Goal: Task Accomplishment & Management: Manage account settings

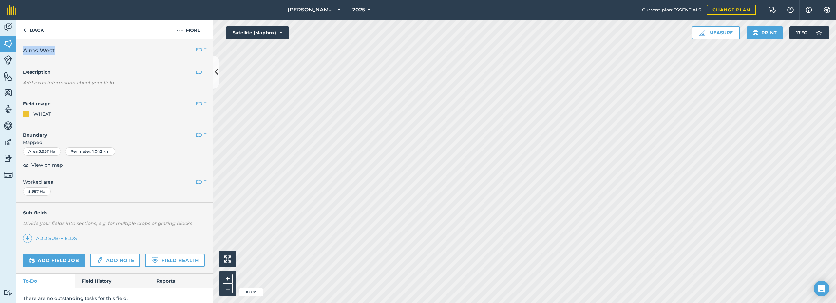
drag, startPoint x: 60, startPoint y: 51, endPoint x: 23, endPoint y: 49, distance: 37.1
click at [23, 49] on h2 "Alms West" at bounding box center [109, 50] width 173 height 9
drag, startPoint x: 23, startPoint y: 49, endPoint x: 26, endPoint y: 51, distance: 3.7
copy span "Alms West"
click at [191, 30] on button "More" at bounding box center [188, 29] width 49 height 19
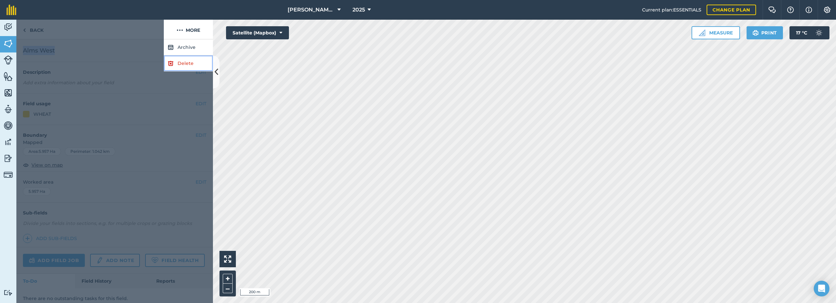
click at [174, 62] on link "Delete" at bounding box center [188, 63] width 49 height 16
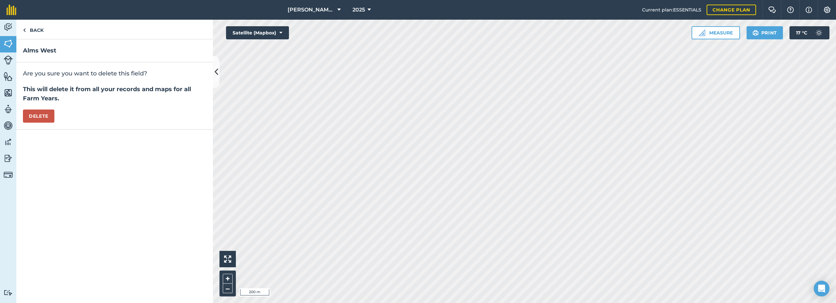
drag, startPoint x: 20, startPoint y: 113, endPoint x: 25, endPoint y: 114, distance: 5.0
click at [21, 113] on div "Are you sure you want to delete this field? This will delete it from all your r…" at bounding box center [114, 95] width 197 height 67
click at [36, 115] on button "Delete" at bounding box center [38, 115] width 31 height 13
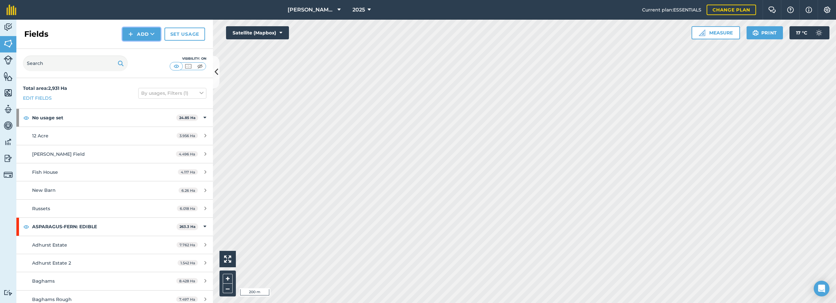
click at [136, 33] on button "Add" at bounding box center [142, 34] width 38 height 13
click at [140, 48] on link "Draw" at bounding box center [142, 49] width 36 height 14
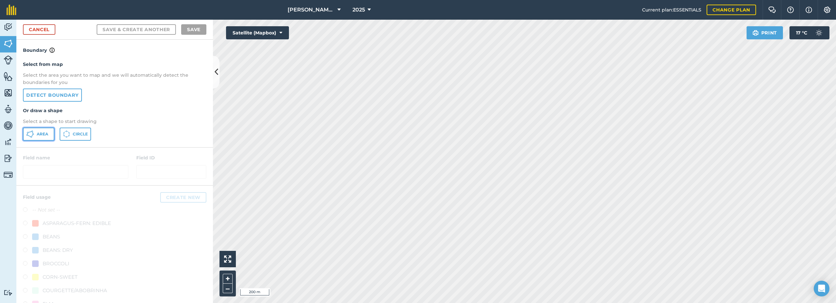
drag, startPoint x: 40, startPoint y: 134, endPoint x: 48, endPoint y: 131, distance: 8.4
click at [41, 133] on span "Area" at bounding box center [42, 133] width 11 height 5
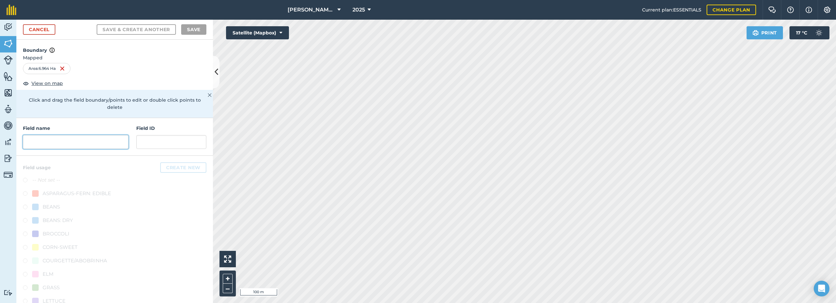
drag, startPoint x: 83, startPoint y: 141, endPoint x: 88, endPoint y: 140, distance: 4.6
click at [85, 140] on input "text" at bounding box center [75, 142] width 105 height 14
paste input "Alms West"
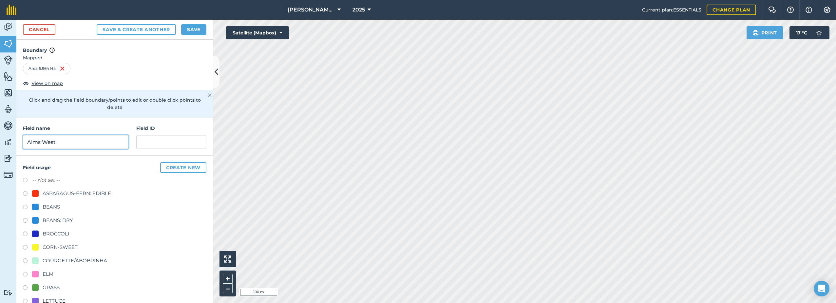
type input "Alms West"
click at [44, 247] on div "CORN-SWEET" at bounding box center [60, 247] width 35 height 8
radio input "true"
click at [197, 29] on button "Save" at bounding box center [193, 29] width 25 height 10
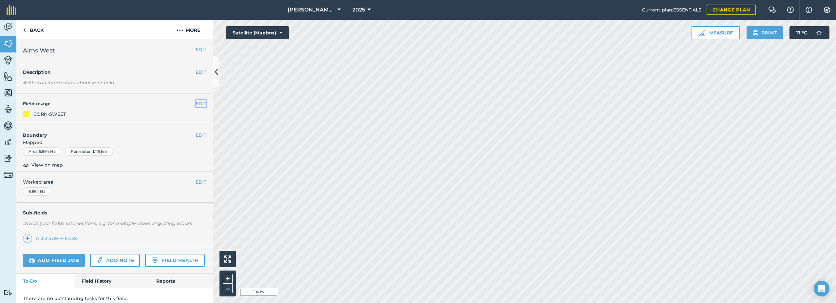
click at [196, 102] on button "EDIT" at bounding box center [201, 103] width 11 height 7
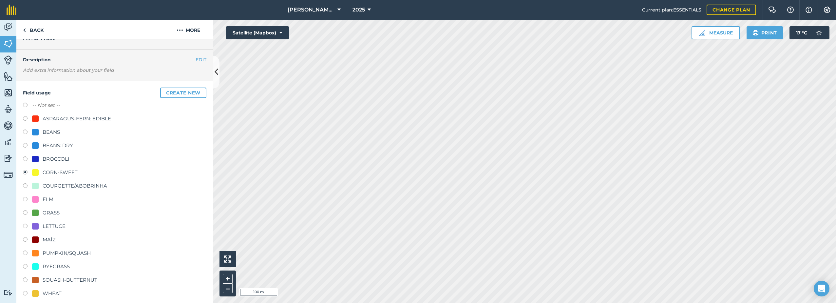
scroll to position [66, 0]
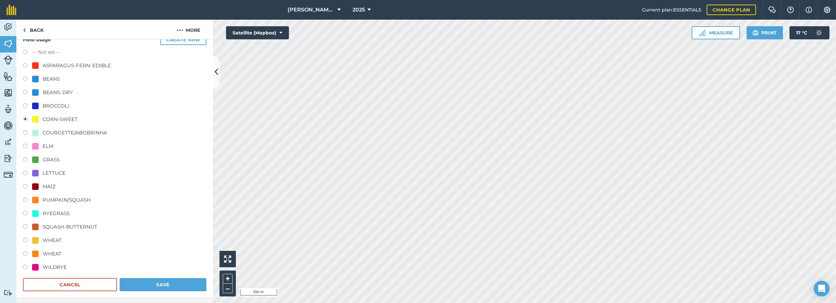
click at [40, 239] on div "WHEAT" at bounding box center [46, 240] width 29 height 8
radio input "true"
radio input "false"
click at [180, 286] on button "Save" at bounding box center [163, 284] width 87 height 13
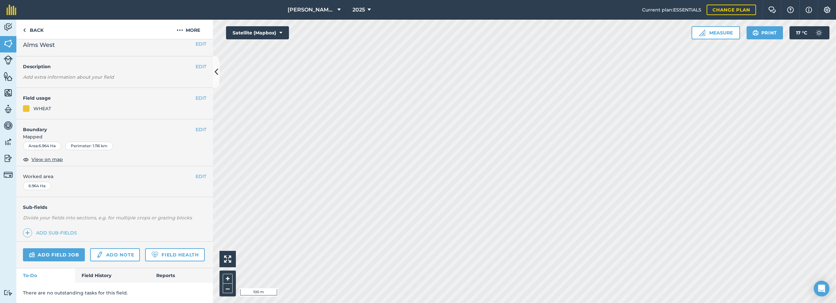
scroll to position [24, 0]
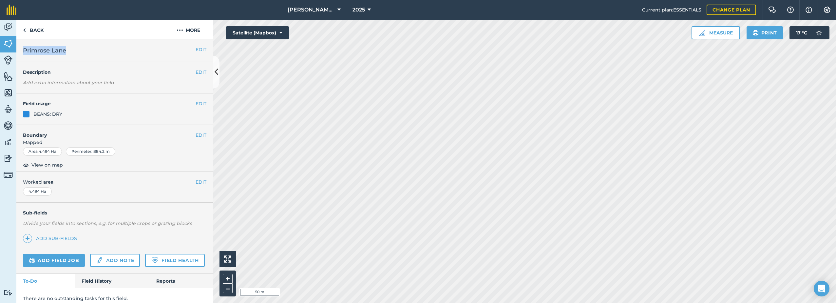
drag, startPoint x: 73, startPoint y: 51, endPoint x: 24, endPoint y: 53, distance: 49.5
click at [24, 53] on h2 "Primrose Lane" at bounding box center [109, 50] width 173 height 9
drag, startPoint x: 24, startPoint y: 53, endPoint x: 27, endPoint y: 53, distance: 3.3
copy span "Primrose Lane"
click at [189, 28] on button "More" at bounding box center [188, 29] width 49 height 19
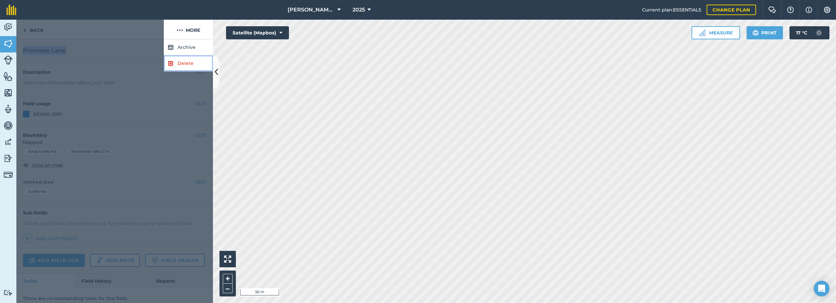
click at [174, 63] on link "Delete" at bounding box center [188, 63] width 49 height 16
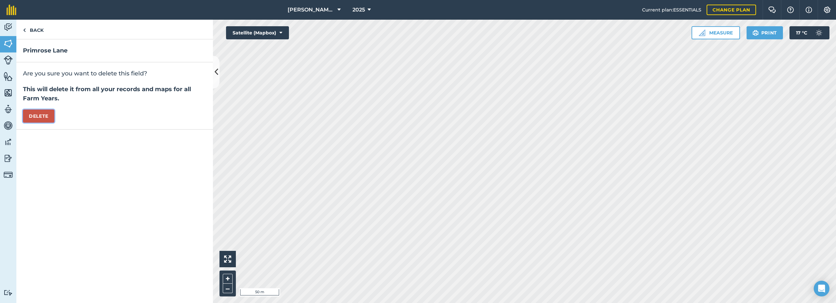
drag, startPoint x: 36, startPoint y: 116, endPoint x: 61, endPoint y: 119, distance: 25.2
click at [40, 115] on button "Delete" at bounding box center [38, 115] width 31 height 13
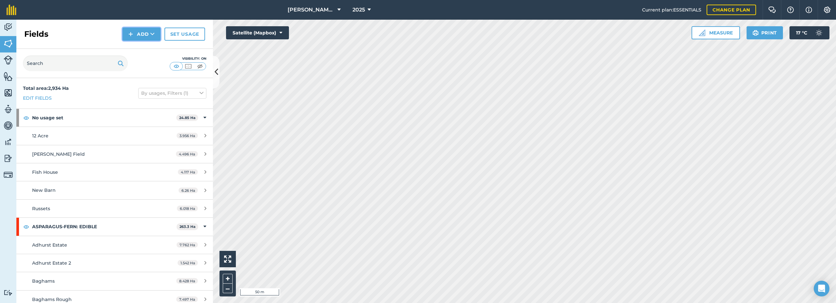
click at [146, 35] on button "Add" at bounding box center [142, 34] width 38 height 13
click at [137, 50] on link "Draw" at bounding box center [142, 49] width 36 height 14
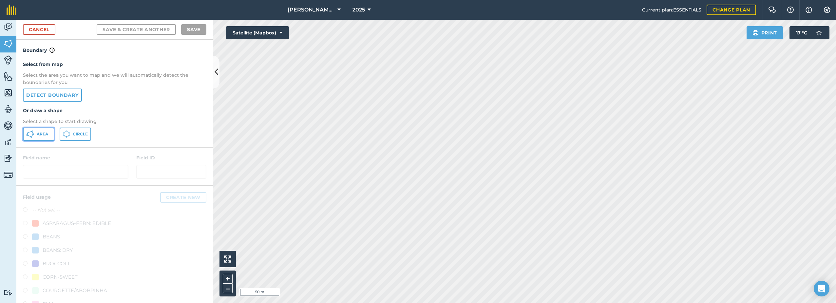
click at [43, 134] on span "Area" at bounding box center [42, 133] width 11 height 5
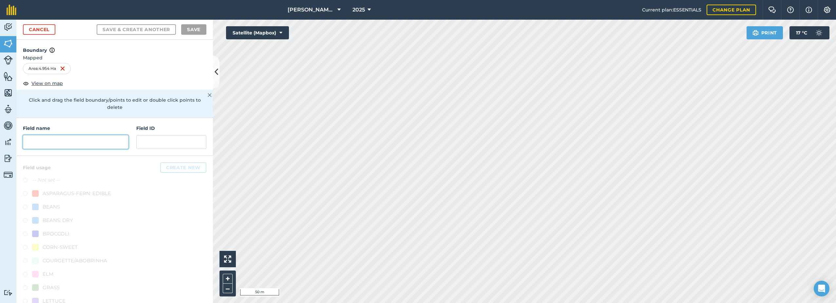
click at [69, 139] on input "text" at bounding box center [75, 142] width 105 height 14
paste input "Primrose Lane"
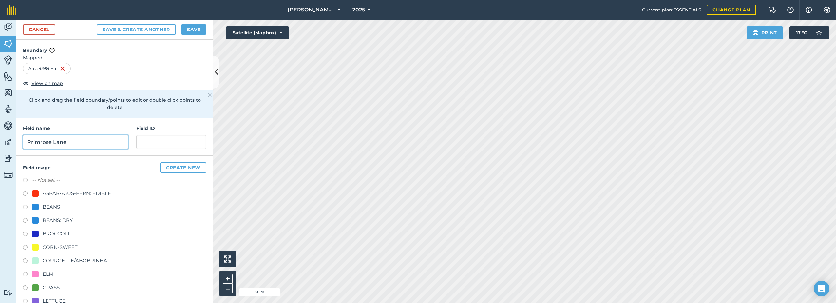
type input "Primrose Lane"
click at [52, 246] on div "CORN-SWEET" at bounding box center [60, 247] width 35 height 8
radio input "true"
click at [189, 30] on button "Save" at bounding box center [193, 29] width 25 height 10
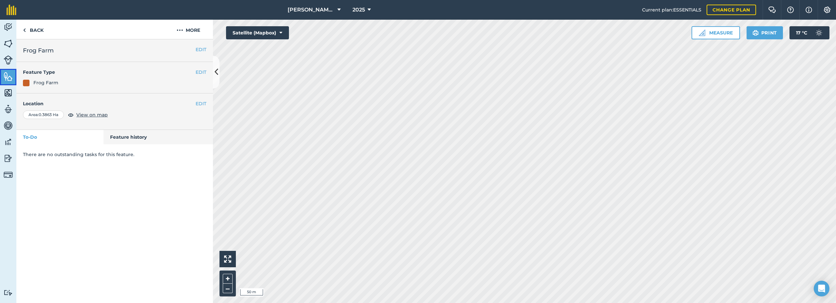
click at [2, 76] on link "Features" at bounding box center [8, 77] width 16 height 16
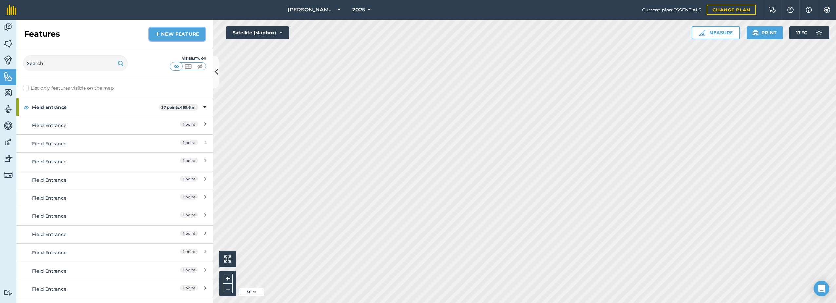
click at [166, 36] on link "New feature" at bounding box center [177, 34] width 56 height 13
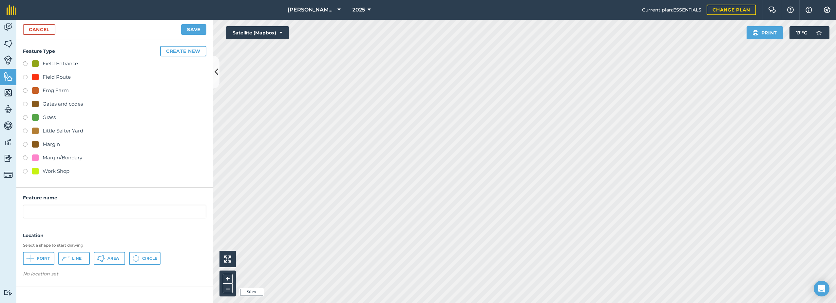
click at [45, 62] on div "Field Entrance" at bounding box center [60, 64] width 35 height 8
radio input "true"
type input "Field Entrance 2"
drag, startPoint x: 42, startPoint y: 259, endPoint x: 47, endPoint y: 252, distance: 8.6
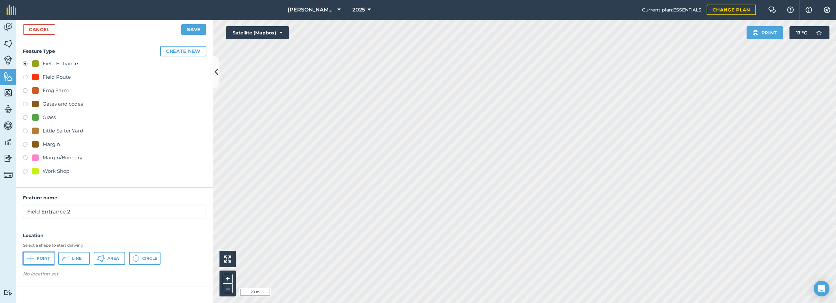
click at [42, 257] on span "Point" at bounding box center [43, 258] width 13 height 5
click at [191, 30] on button "Save" at bounding box center [193, 29] width 25 height 10
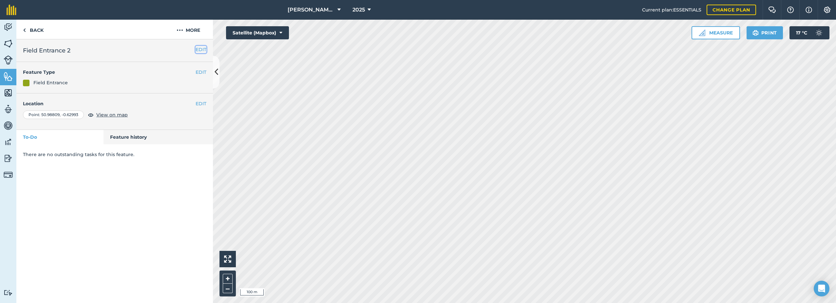
click at [203, 50] on button "EDIT" at bounding box center [201, 49] width 11 height 7
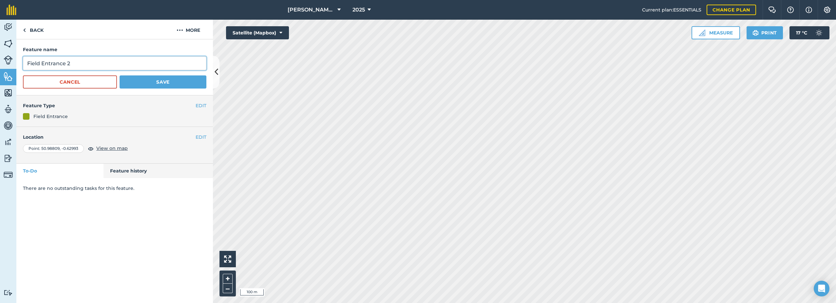
click at [75, 64] on input "Field Entrance 2" at bounding box center [114, 63] width 183 height 14
type input "Field Entrance"
click at [163, 83] on button "Save" at bounding box center [163, 81] width 87 height 13
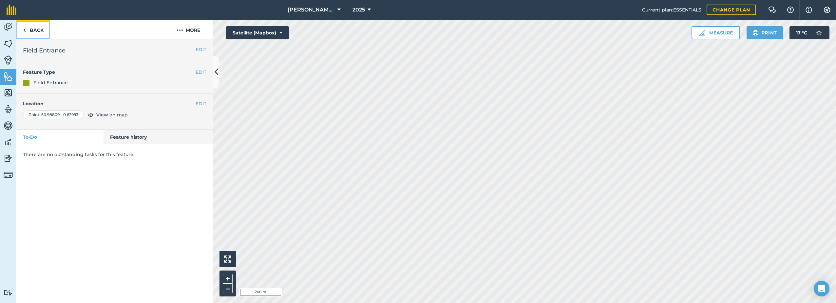
click at [35, 28] on link "Back" at bounding box center [33, 29] width 34 height 19
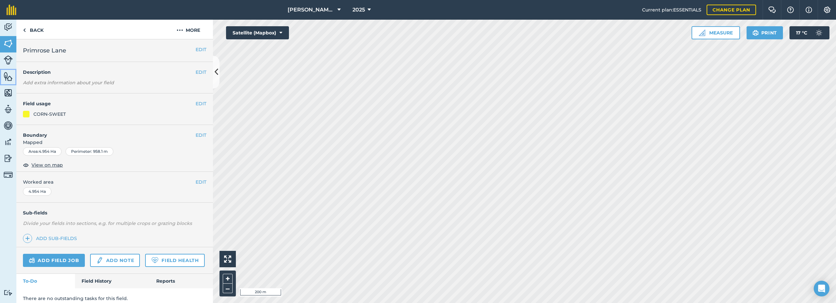
click at [6, 81] on img at bounding box center [8, 76] width 9 height 10
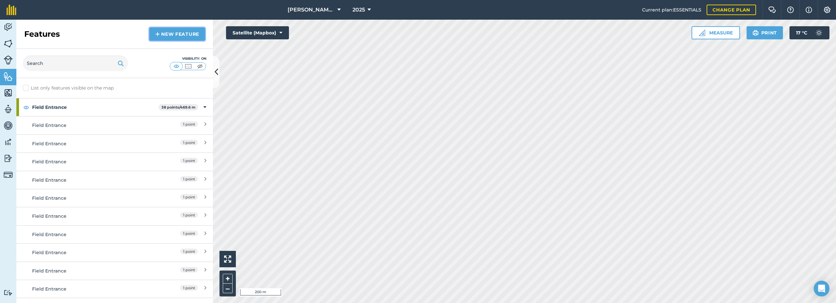
click at [166, 36] on link "New feature" at bounding box center [177, 34] width 56 height 13
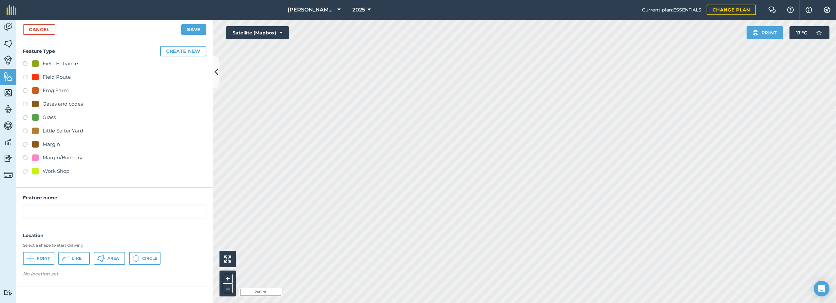
click at [47, 65] on div "Field Entrance" at bounding box center [60, 64] width 35 height 8
radio input "true"
click at [41, 259] on span "Point" at bounding box center [43, 258] width 13 height 5
click at [77, 213] on input "Field Entrance 2" at bounding box center [114, 211] width 183 height 14
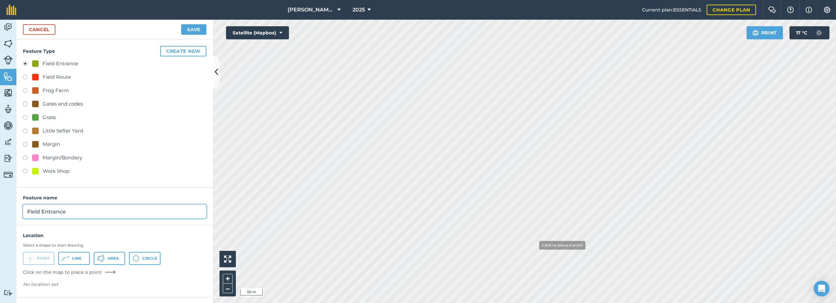
type input "Field Entrance"
click at [199, 29] on button "Save" at bounding box center [193, 29] width 25 height 10
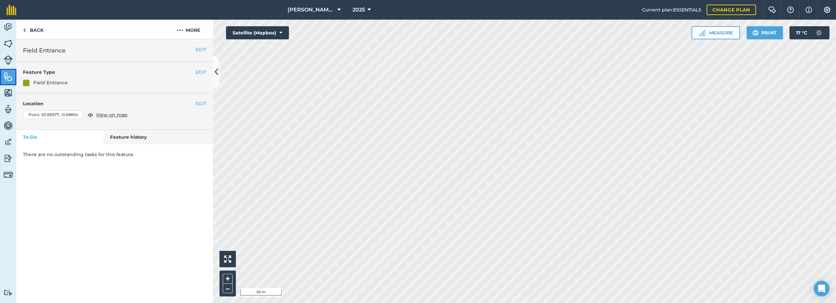
click at [5, 72] on img at bounding box center [8, 76] width 9 height 10
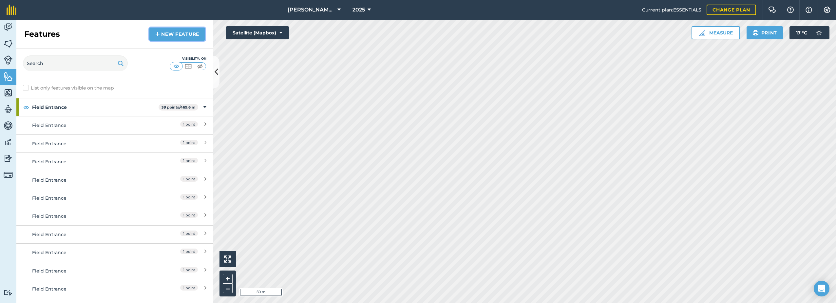
click at [157, 36] on img at bounding box center [157, 34] width 5 height 8
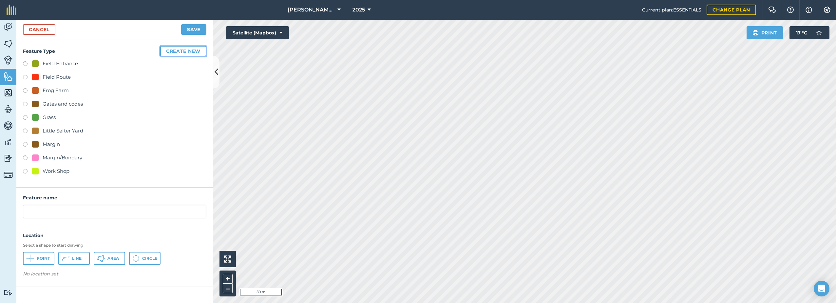
click at [177, 50] on button "Create new" at bounding box center [183, 51] width 46 height 10
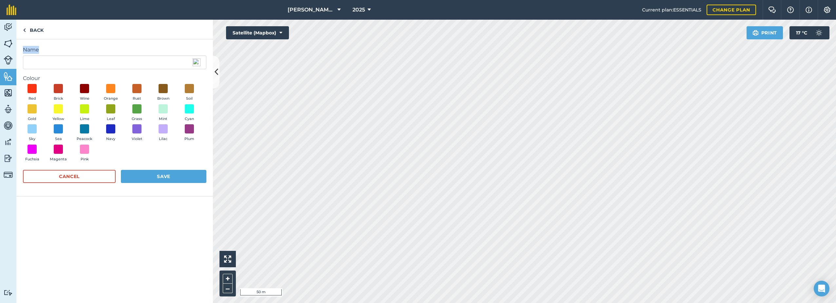
click at [45, 54] on div "Name" at bounding box center [114, 57] width 183 height 23
click at [42, 63] on input "Name" at bounding box center [114, 62] width 183 height 14
type input "Field Exit"
click at [187, 130] on span at bounding box center [189, 129] width 10 height 10
click at [150, 175] on button "Save" at bounding box center [164, 176] width 86 height 13
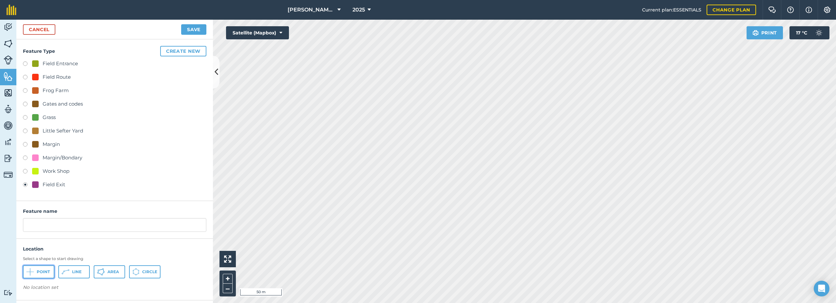
click at [24, 272] on button "Point" at bounding box center [38, 271] width 31 height 13
click at [55, 223] on input "text" at bounding box center [114, 225] width 183 height 14
type input "Field Exit"
click at [193, 29] on button "Save" at bounding box center [193, 29] width 25 height 10
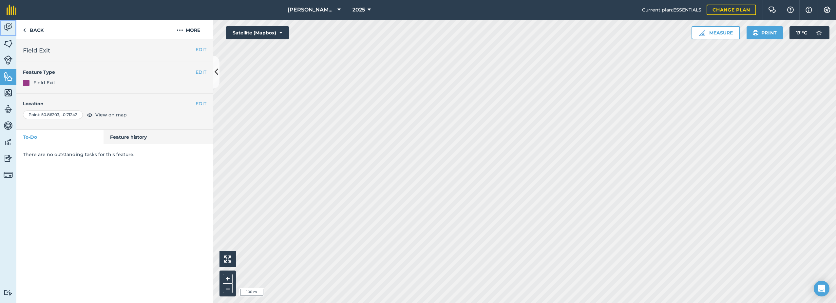
click at [3, 25] on link "Activity" at bounding box center [8, 28] width 16 height 16
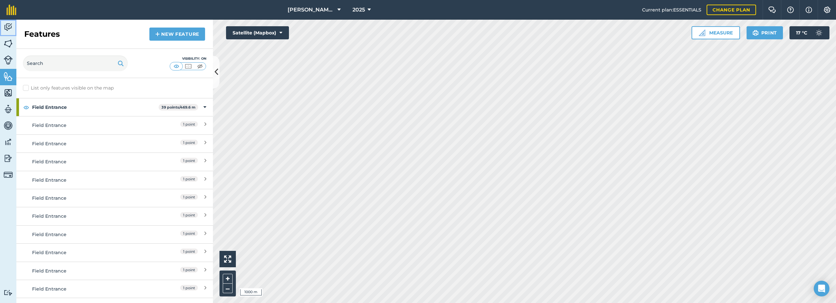
click at [3, 27] on link "Activity" at bounding box center [8, 28] width 16 height 16
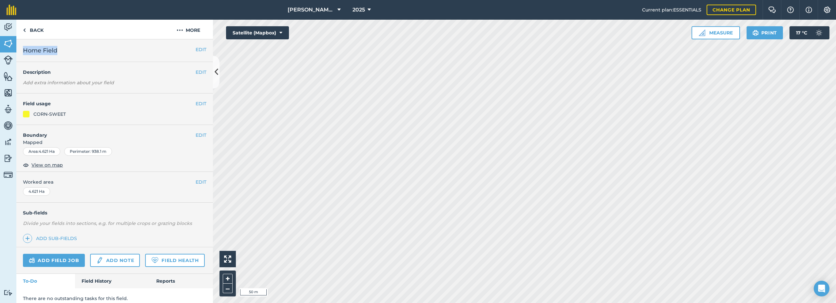
drag, startPoint x: 63, startPoint y: 52, endPoint x: 21, endPoint y: 50, distance: 41.3
click at [21, 50] on div "EDIT Home Field" at bounding box center [114, 50] width 197 height 23
drag, startPoint x: 21, startPoint y: 50, endPoint x: 25, endPoint y: 54, distance: 5.3
copy span "Home Field"
click at [185, 28] on button "More" at bounding box center [188, 29] width 49 height 19
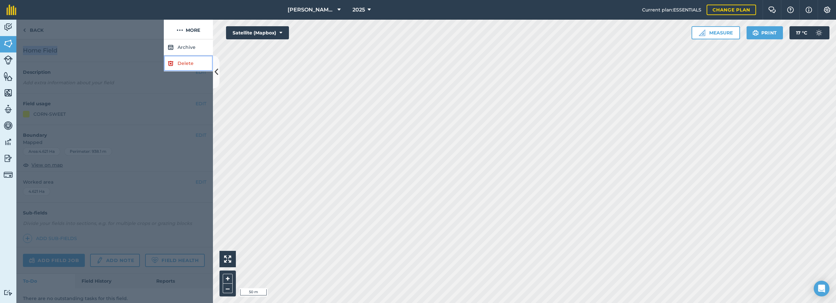
click at [176, 65] on link "Delete" at bounding box center [188, 63] width 49 height 16
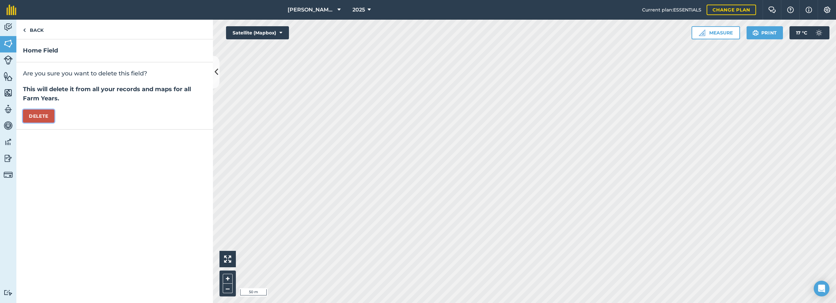
click at [43, 115] on button "Delete" at bounding box center [38, 115] width 31 height 13
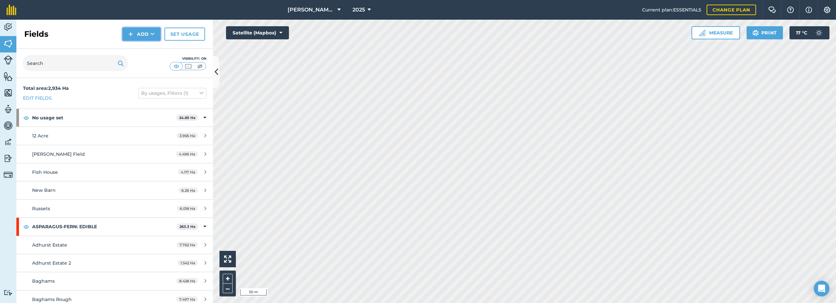
click at [145, 34] on button "Add" at bounding box center [142, 34] width 38 height 13
click at [140, 50] on link "Draw" at bounding box center [142, 49] width 36 height 14
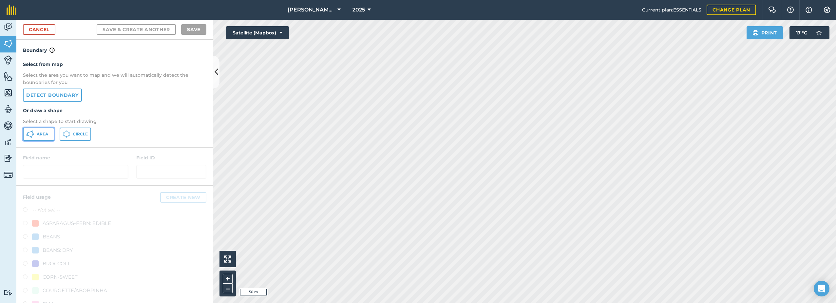
click at [35, 135] on button "Area" at bounding box center [38, 133] width 31 height 13
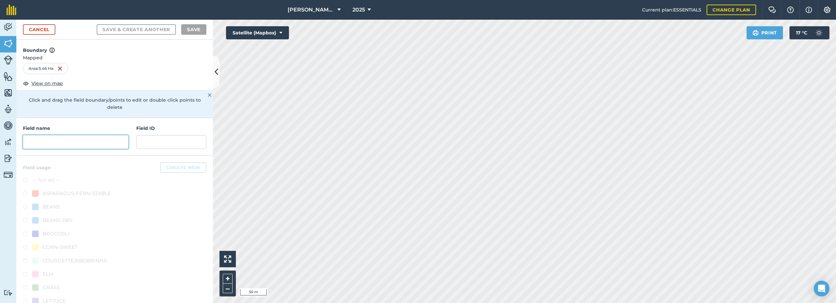
click at [79, 139] on input "text" at bounding box center [75, 142] width 105 height 14
paste input "Home Field"
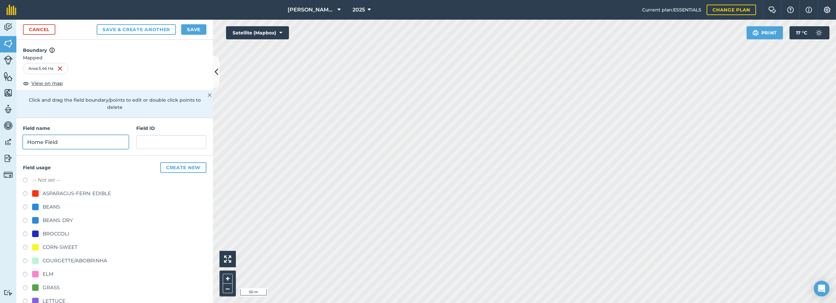
type input "Home Field"
click at [45, 246] on div "CORN-SWEET" at bounding box center [60, 247] width 35 height 8
radio input "true"
click at [193, 32] on button "Save" at bounding box center [193, 29] width 25 height 10
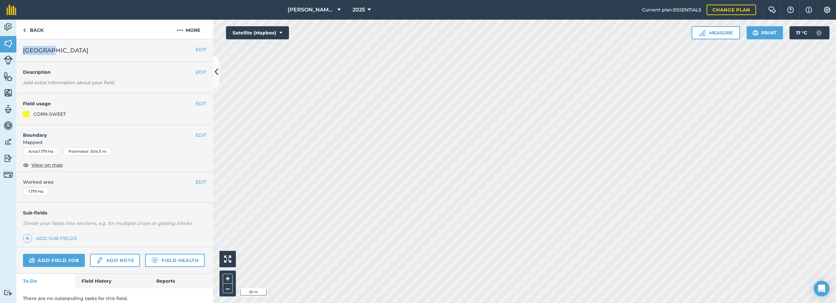
drag, startPoint x: 54, startPoint y: 52, endPoint x: 24, endPoint y: 49, distance: 29.9
click at [24, 49] on h2 "[GEOGRAPHIC_DATA]" at bounding box center [109, 50] width 173 height 9
copy span "[GEOGRAPHIC_DATA]"
click at [191, 32] on button "More" at bounding box center [188, 29] width 49 height 19
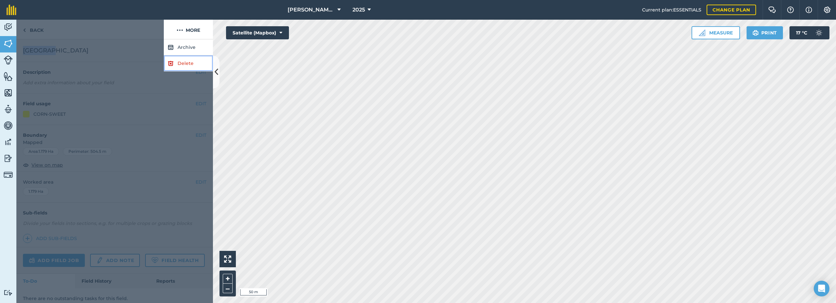
click at [179, 63] on link "Delete" at bounding box center [188, 63] width 49 height 16
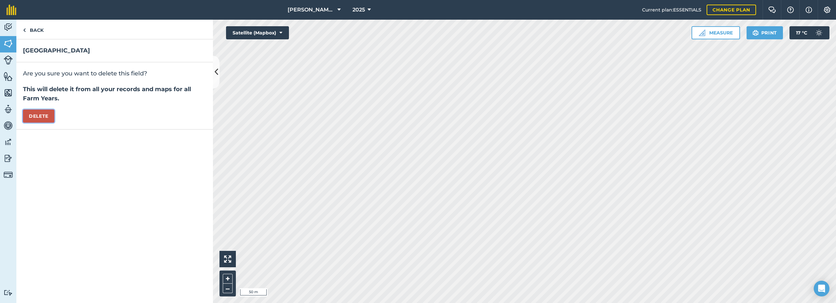
drag, startPoint x: 38, startPoint y: 120, endPoint x: 187, endPoint y: 125, distance: 148.8
click at [39, 120] on button "Delete" at bounding box center [38, 115] width 31 height 13
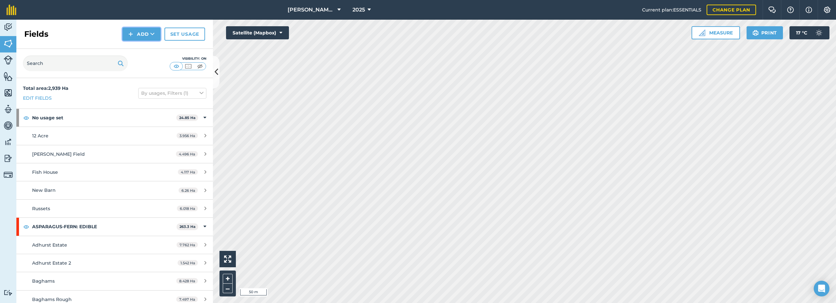
click at [143, 32] on button "Add" at bounding box center [142, 34] width 38 height 13
click at [139, 50] on link "Draw" at bounding box center [142, 49] width 36 height 14
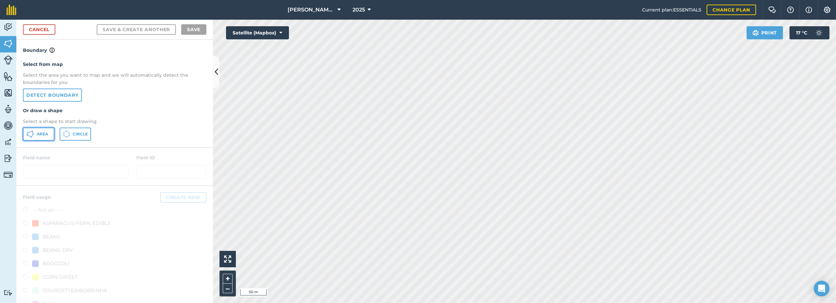
click at [46, 134] on span "Area" at bounding box center [42, 133] width 11 height 5
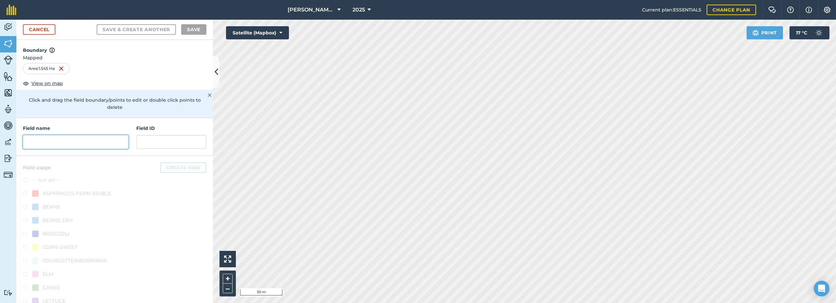
click at [65, 141] on input "text" at bounding box center [75, 142] width 105 height 14
paste input "[GEOGRAPHIC_DATA]"
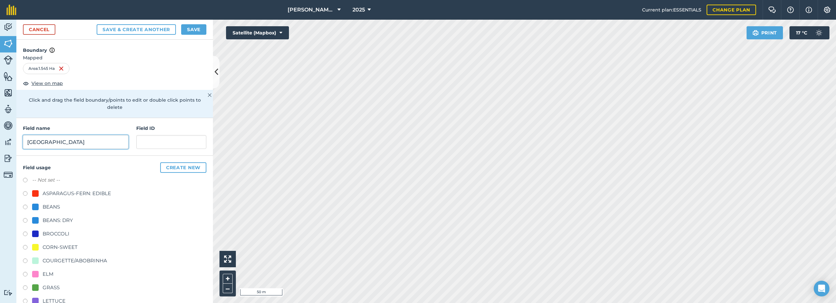
type input "[GEOGRAPHIC_DATA]"
click at [55, 245] on div "CORN-SWEET" at bounding box center [60, 247] width 35 height 8
radio input "true"
click at [197, 29] on button "Save" at bounding box center [193, 29] width 25 height 10
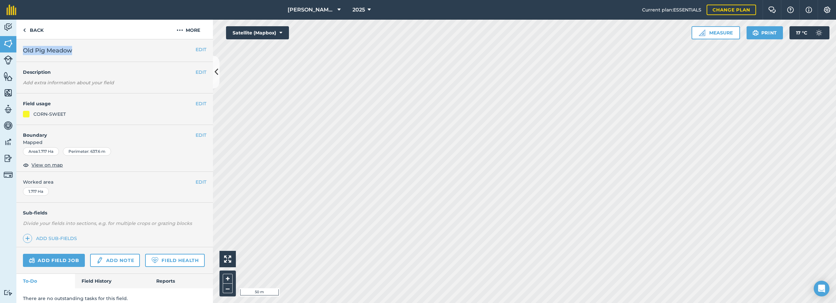
drag, startPoint x: 71, startPoint y: 52, endPoint x: 25, endPoint y: 51, distance: 46.9
click at [25, 51] on span "Old Pig Meadow" at bounding box center [47, 50] width 49 height 9
drag, startPoint x: 25, startPoint y: 51, endPoint x: 56, endPoint y: 52, distance: 31.5
copy span "Old Pig Meadow"
click at [182, 31] on img at bounding box center [180, 30] width 7 height 8
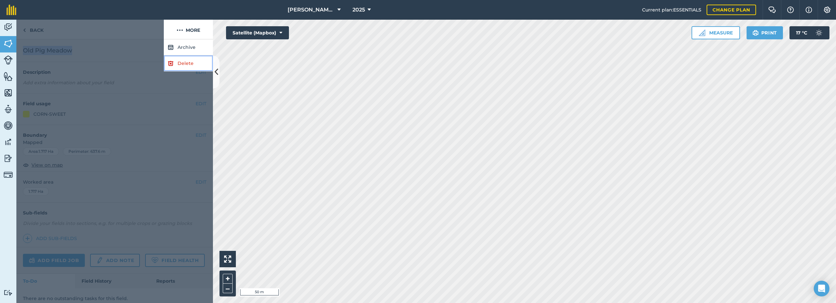
click at [180, 67] on link "Delete" at bounding box center [188, 63] width 49 height 16
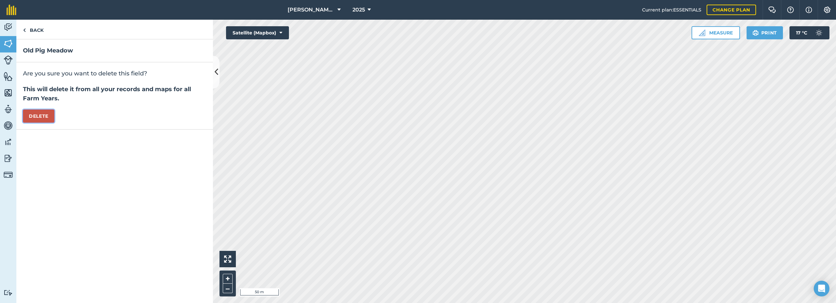
drag, startPoint x: 47, startPoint y: 116, endPoint x: 69, endPoint y: 116, distance: 22.3
click at [47, 116] on button "Delete" at bounding box center [38, 115] width 31 height 13
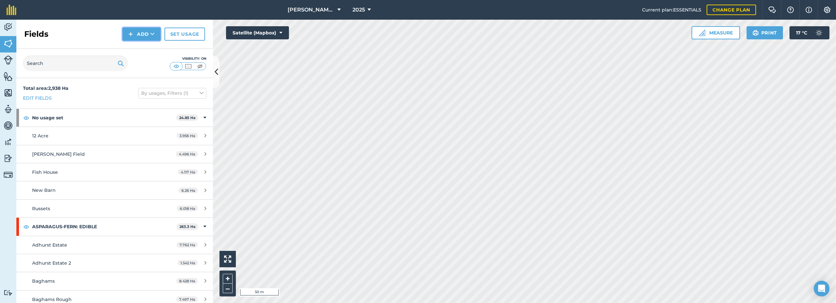
click at [133, 32] on img at bounding box center [130, 34] width 5 height 8
click at [136, 51] on link "Draw" at bounding box center [142, 49] width 36 height 14
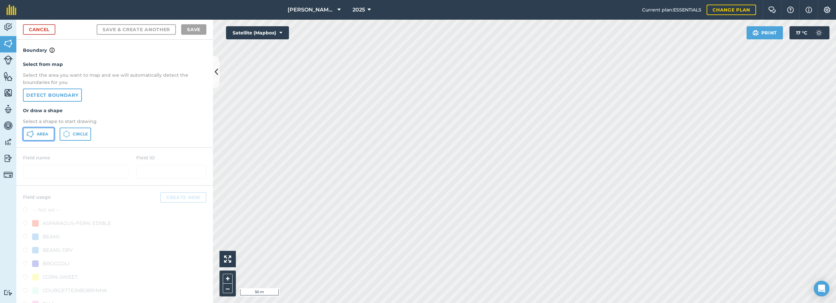
click at [38, 136] on span "Area" at bounding box center [42, 133] width 11 height 5
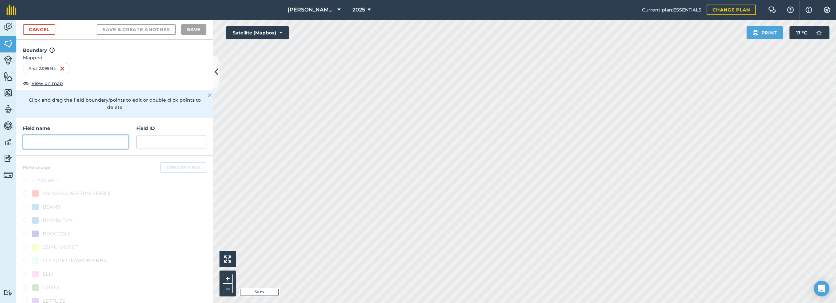
click at [60, 143] on input "text" at bounding box center [75, 142] width 105 height 14
paste input "Old Pig Meadow"
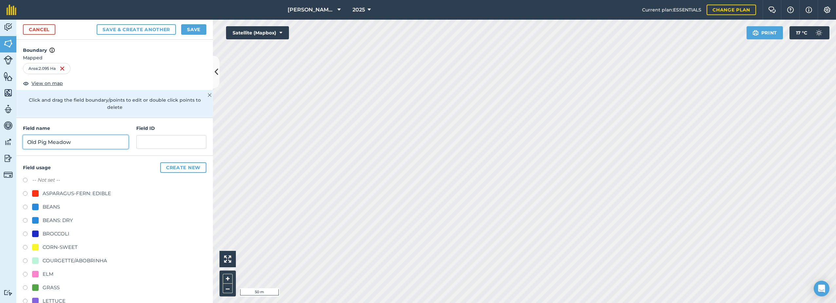
type input "Old Pig Meadow"
click at [58, 246] on div "CORN-SWEET" at bounding box center [60, 247] width 35 height 8
radio input "true"
click at [197, 30] on button "Save" at bounding box center [193, 29] width 25 height 10
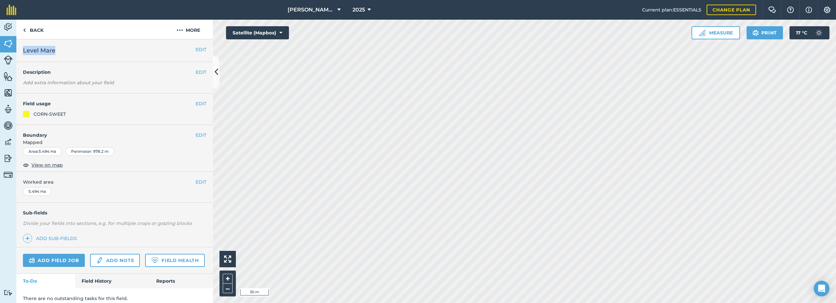
drag, startPoint x: 56, startPoint y: 50, endPoint x: 23, endPoint y: 51, distance: 32.8
click at [23, 51] on h2 "Level Mare" at bounding box center [109, 50] width 173 height 9
drag, startPoint x: 23, startPoint y: 51, endPoint x: 51, endPoint y: 52, distance: 27.9
copy span "Level Mare"
click at [180, 30] on img at bounding box center [180, 30] width 7 height 8
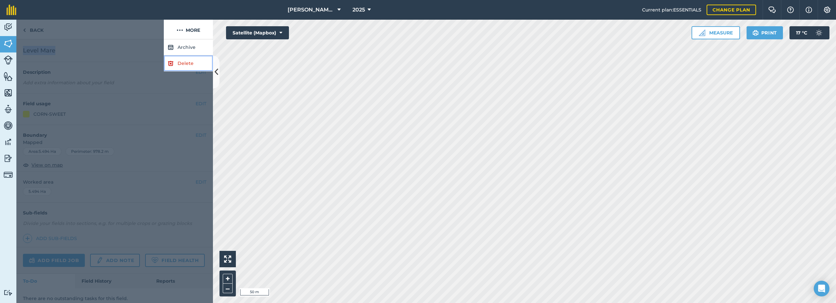
click at [178, 63] on link "Delete" at bounding box center [188, 63] width 49 height 16
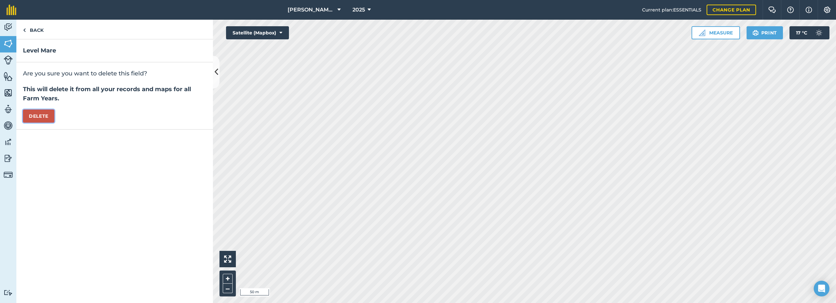
click at [39, 114] on button "Delete" at bounding box center [38, 115] width 31 height 13
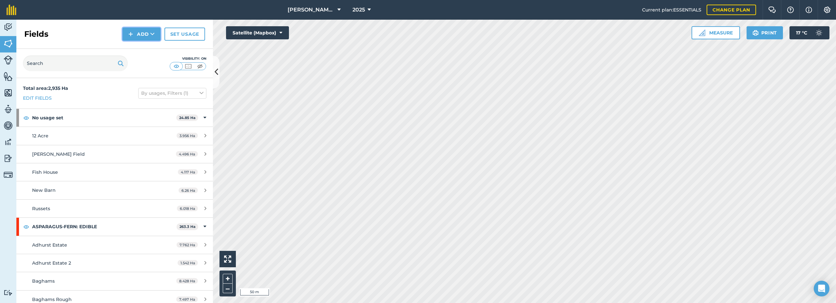
click at [137, 32] on button "Add" at bounding box center [142, 34] width 38 height 13
click at [141, 47] on link "Draw" at bounding box center [142, 49] width 36 height 14
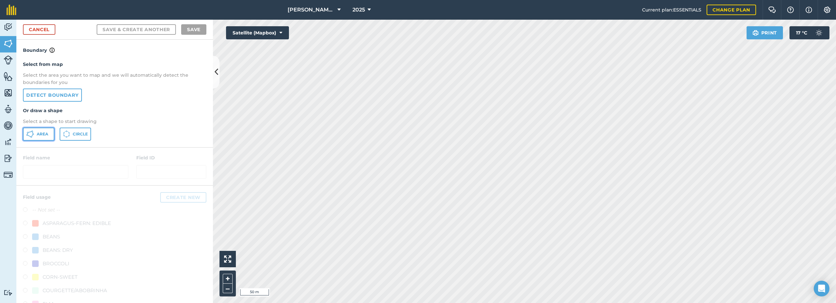
click at [29, 135] on icon at bounding box center [30, 134] width 8 height 8
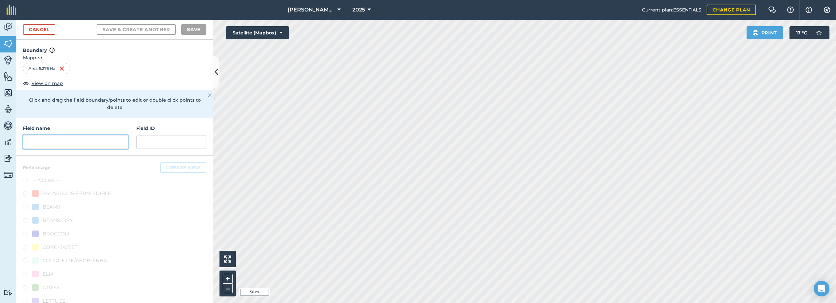
click at [31, 142] on input "text" at bounding box center [75, 142] width 105 height 14
paste input "Level Mare"
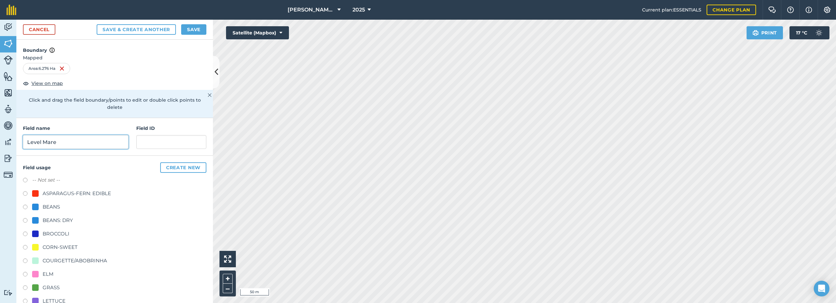
type input "Level Mare"
click at [49, 247] on div "CORN-SWEET" at bounding box center [60, 247] width 35 height 8
radio input "true"
click at [196, 27] on button "Save" at bounding box center [193, 29] width 25 height 10
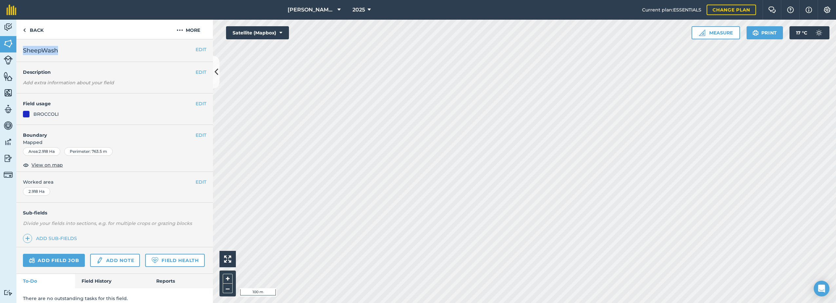
drag, startPoint x: 63, startPoint y: 50, endPoint x: 23, endPoint y: 50, distance: 40.6
click at [23, 50] on div "EDIT SheepWash" at bounding box center [114, 50] width 197 height 23
drag, startPoint x: 23, startPoint y: 50, endPoint x: 55, endPoint y: 51, distance: 32.5
copy span "SheepWash"
click at [186, 32] on button "More" at bounding box center [188, 29] width 49 height 19
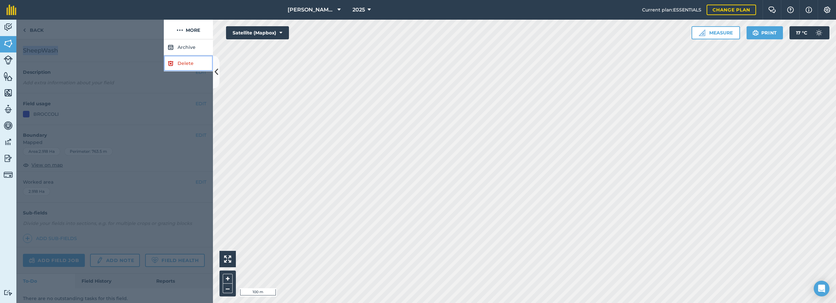
click at [179, 65] on link "Delete" at bounding box center [188, 63] width 49 height 16
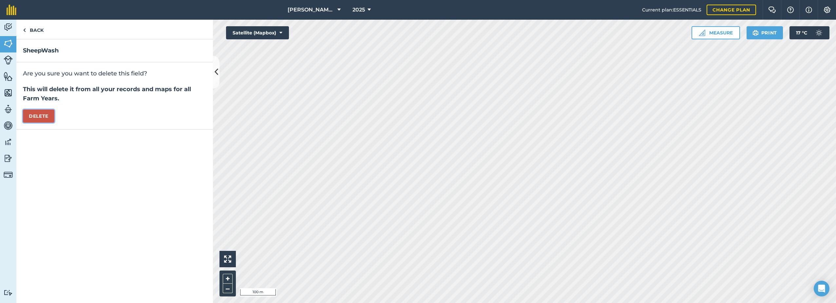
click at [38, 112] on button "Delete" at bounding box center [38, 115] width 31 height 13
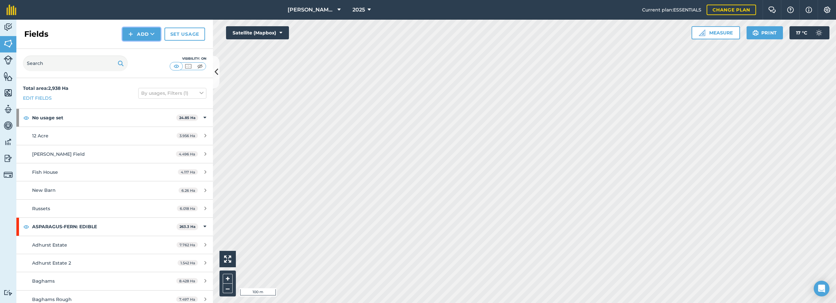
click at [136, 34] on button "Add" at bounding box center [142, 34] width 38 height 13
click at [142, 46] on link "Draw" at bounding box center [142, 49] width 36 height 14
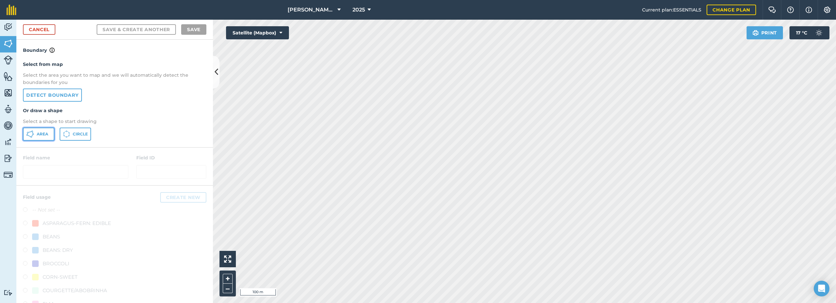
drag, startPoint x: 34, startPoint y: 135, endPoint x: 60, endPoint y: 142, distance: 26.6
click at [34, 135] on button "Area" at bounding box center [38, 133] width 31 height 13
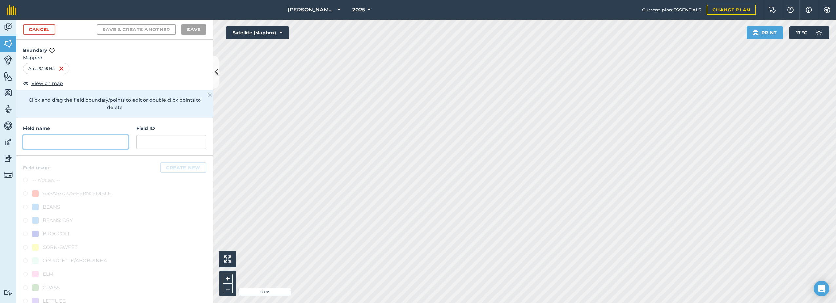
click at [59, 145] on input "text" at bounding box center [75, 142] width 105 height 14
paste input "SheepWash"
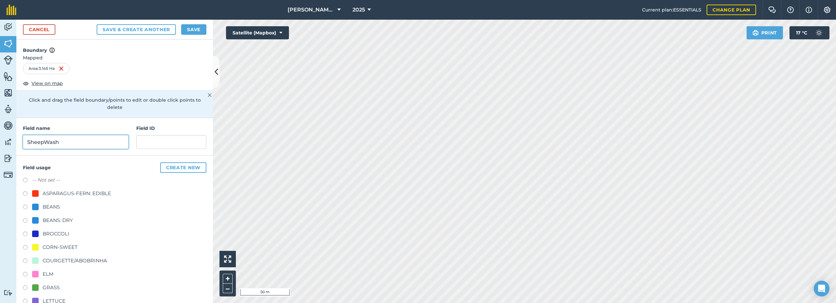
type input "SheepWash"
click at [47, 234] on div "BROCCOLI" at bounding box center [56, 234] width 27 height 8
radio input "true"
click at [197, 30] on button "Save" at bounding box center [193, 29] width 25 height 10
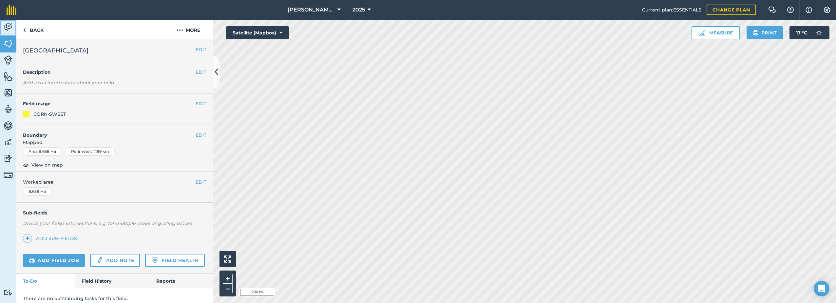
click at [1, 27] on link "Activity" at bounding box center [8, 28] width 16 height 16
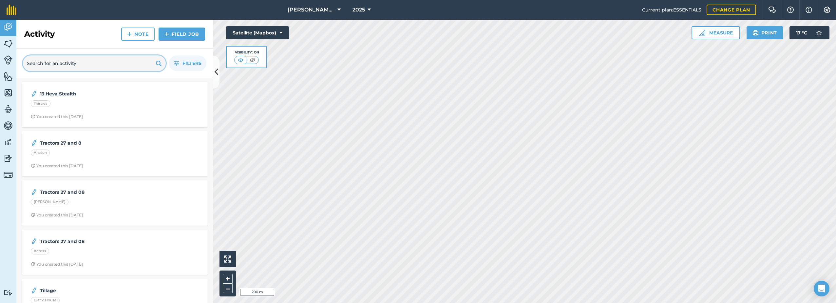
click at [70, 67] on input "text" at bounding box center [94, 63] width 143 height 16
type input "12 acre"
click at [197, 62] on span "Filters" at bounding box center [191, 63] width 19 height 7
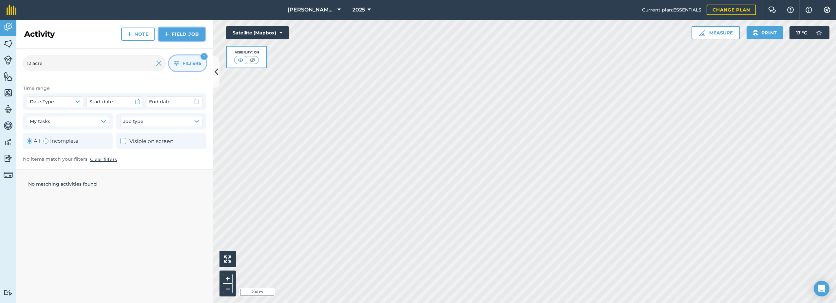
click at [174, 32] on link "Field Job" at bounding box center [182, 34] width 47 height 13
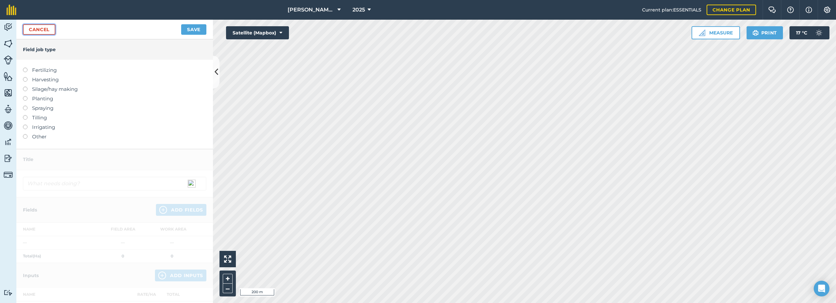
click at [40, 29] on link "Cancel" at bounding box center [39, 29] width 32 height 10
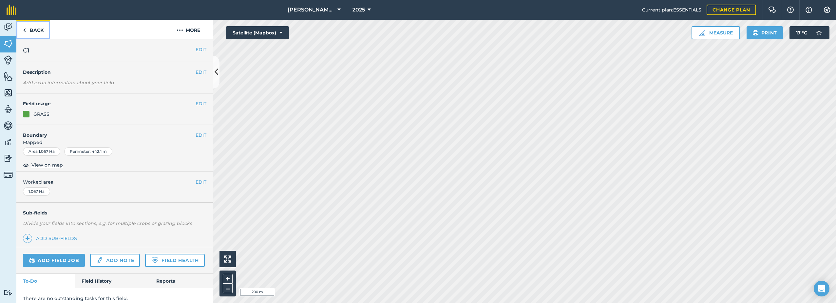
click at [22, 30] on link "Back" at bounding box center [33, 29] width 34 height 19
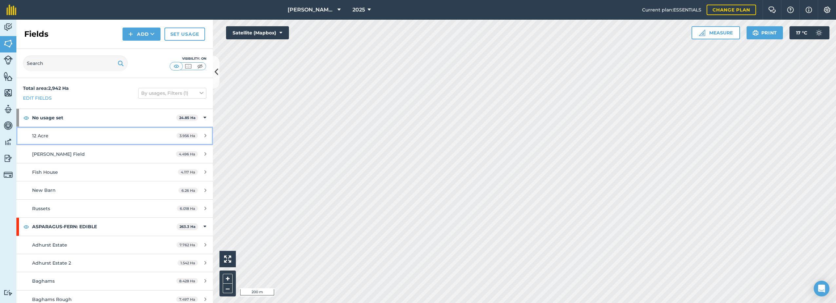
click at [48, 132] on div "12 Acre" at bounding box center [93, 135] width 123 height 7
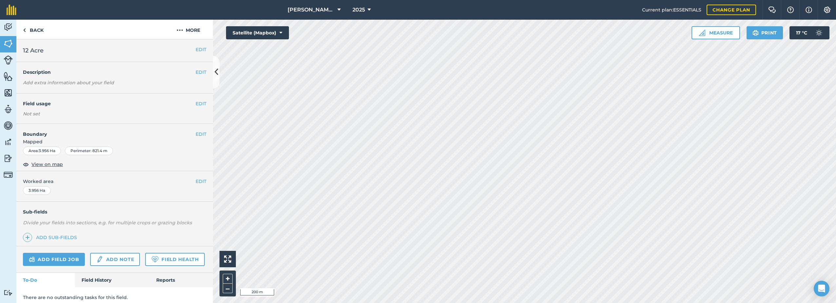
click at [35, 50] on span "12 Acre" at bounding box center [33, 50] width 21 height 9
click at [185, 29] on button "More" at bounding box center [188, 29] width 49 height 19
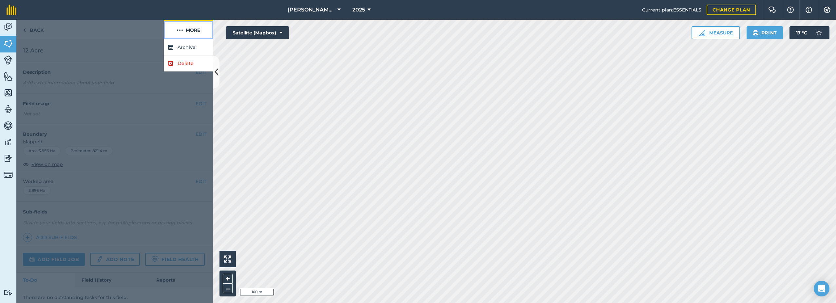
click at [185, 29] on button "More" at bounding box center [188, 29] width 49 height 19
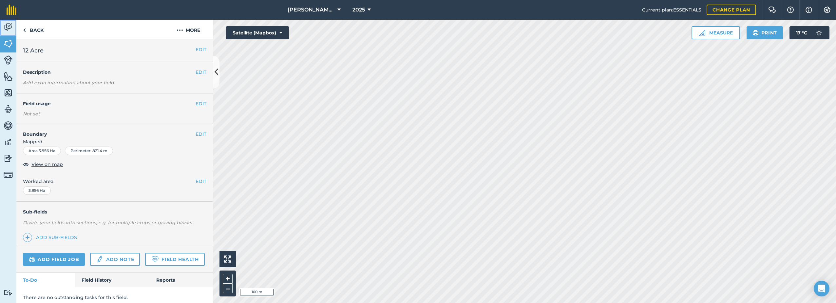
click at [10, 29] on img at bounding box center [8, 27] width 9 height 10
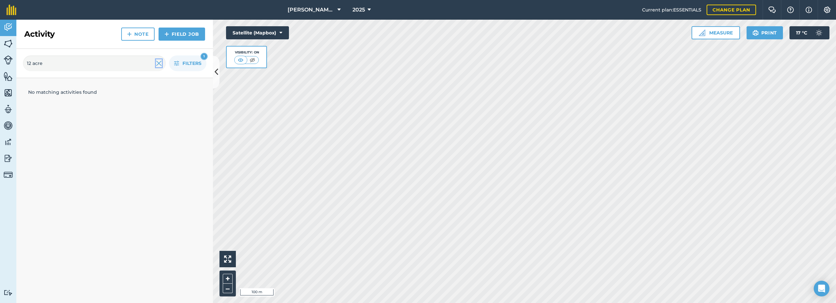
click at [159, 65] on img at bounding box center [159, 63] width 6 height 8
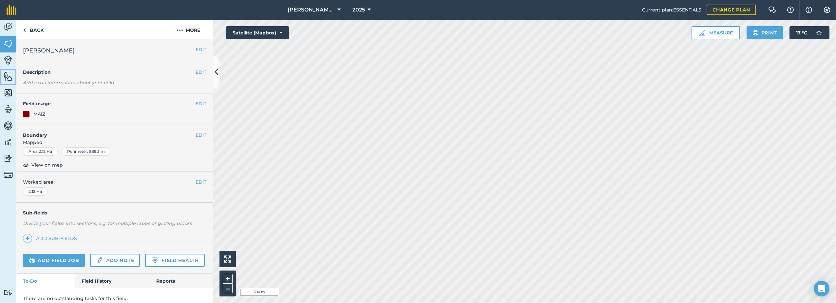
click at [10, 75] on img at bounding box center [8, 76] width 9 height 10
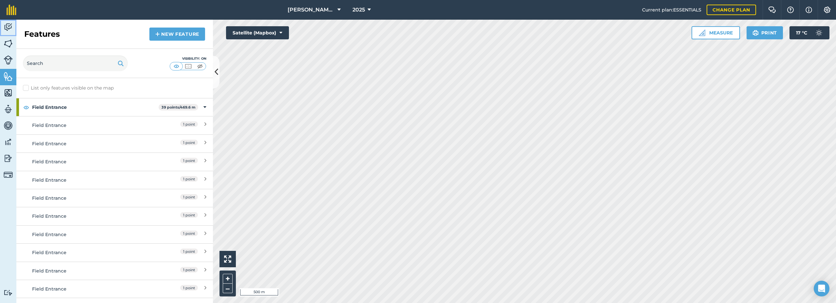
click at [10, 26] on img at bounding box center [8, 27] width 9 height 10
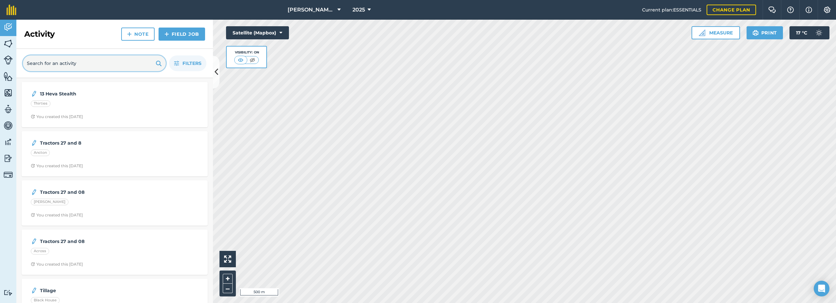
click at [61, 65] on input "text" at bounding box center [94, 63] width 143 height 16
click at [9, 47] on img at bounding box center [8, 44] width 9 height 10
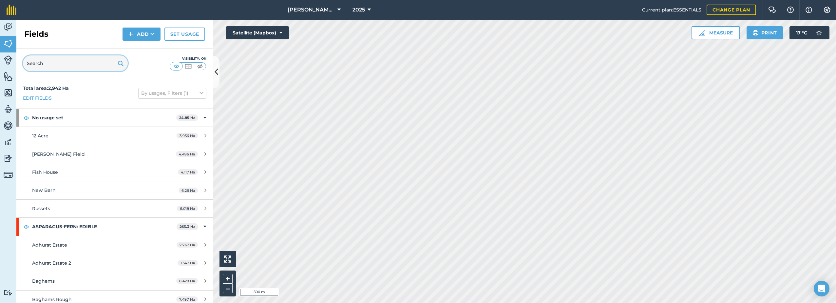
click at [49, 66] on input "text" at bounding box center [75, 63] width 105 height 16
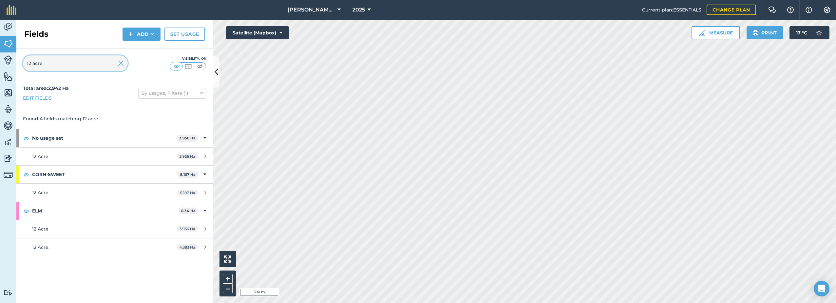
drag, startPoint x: 51, startPoint y: 65, endPoint x: 19, endPoint y: 67, distance: 32.1
click at [19, 67] on div "12 acre Visibility: On" at bounding box center [114, 63] width 197 height 29
type input "12 acre"
click at [120, 66] on img at bounding box center [121, 63] width 6 height 8
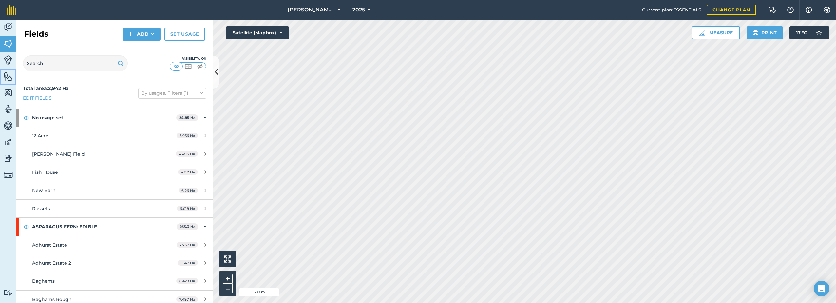
click at [5, 75] on img at bounding box center [8, 76] width 9 height 10
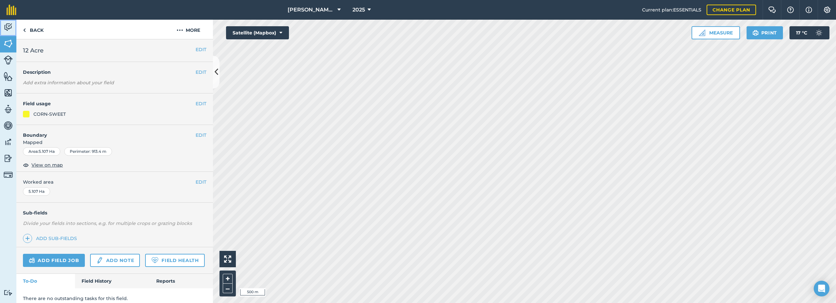
click at [10, 26] on img at bounding box center [8, 27] width 9 height 10
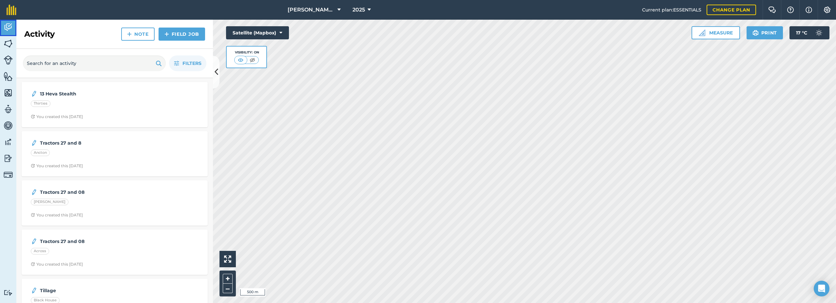
click at [9, 23] on img at bounding box center [8, 27] width 9 height 10
